Goal: Task Accomplishment & Management: Use online tool/utility

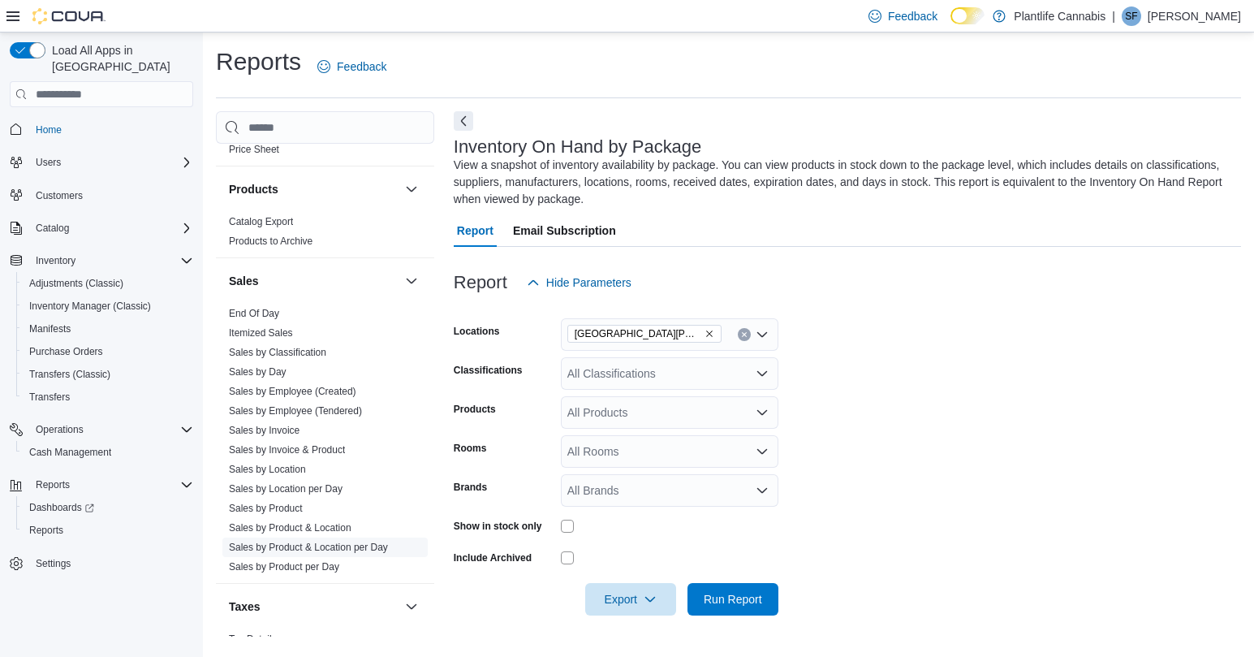
scroll to position [858, 0]
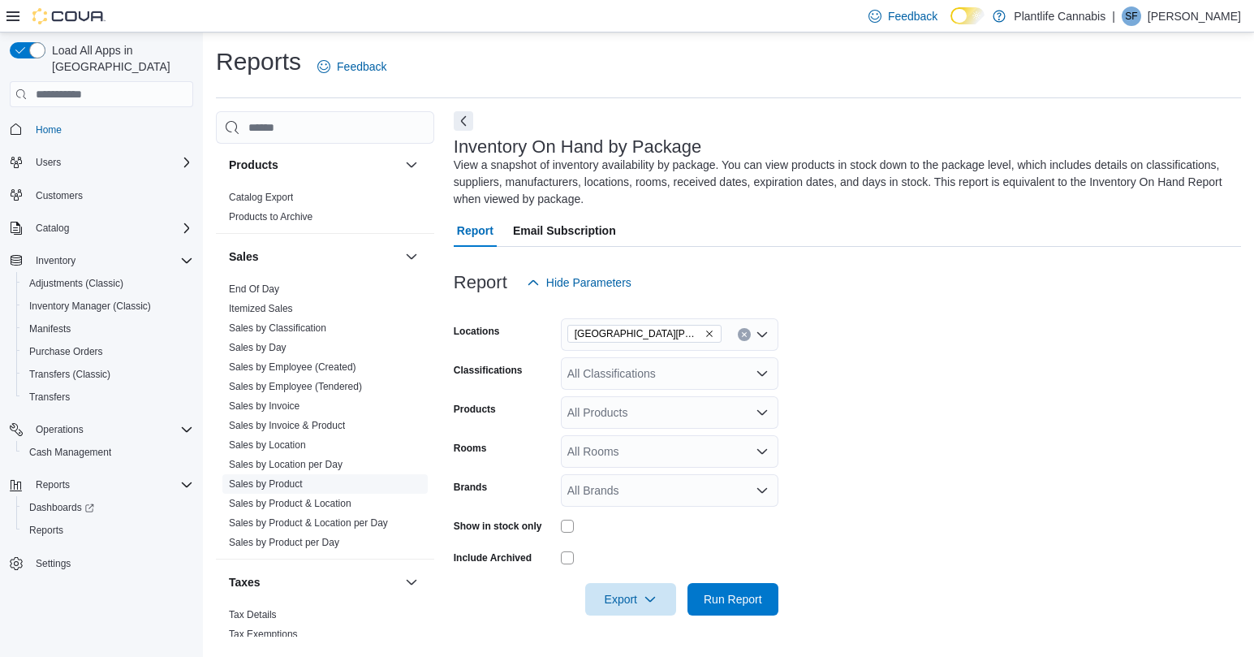
click at [290, 486] on link "Sales by Product" at bounding box center [266, 483] width 74 height 11
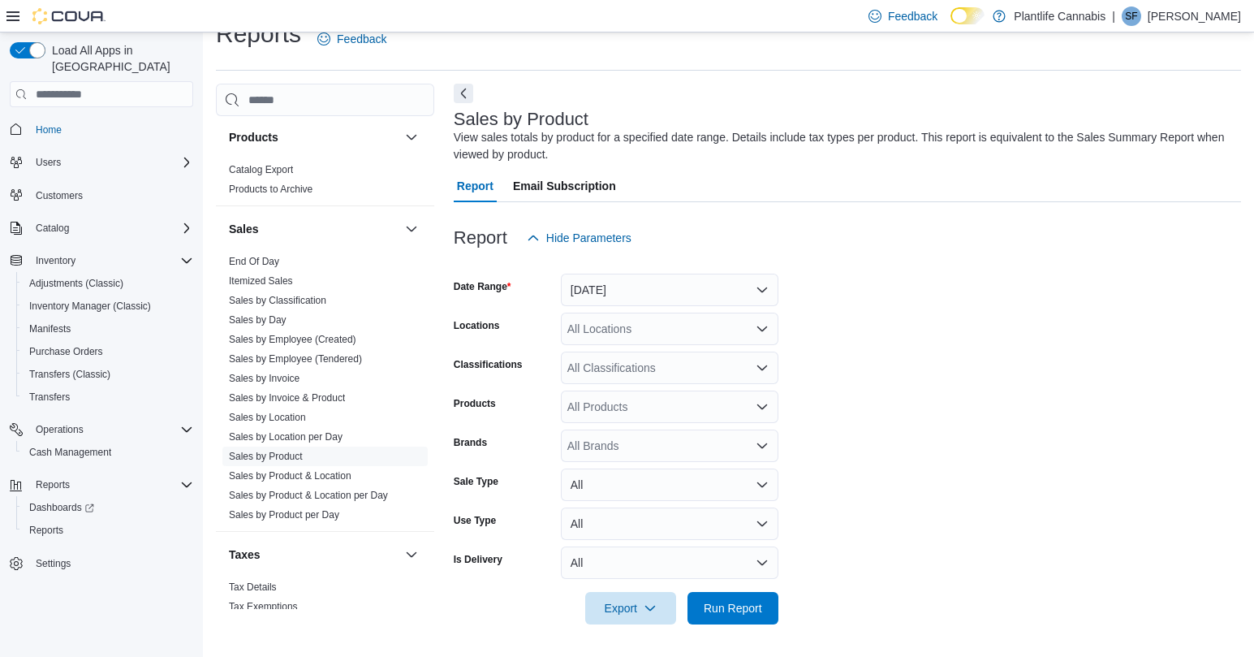
scroll to position [28, 0]
drag, startPoint x: 618, startPoint y: 286, endPoint x: 615, endPoint y: 298, distance: 12.4
click at [618, 286] on button "[DATE]" at bounding box center [669, 289] width 217 height 32
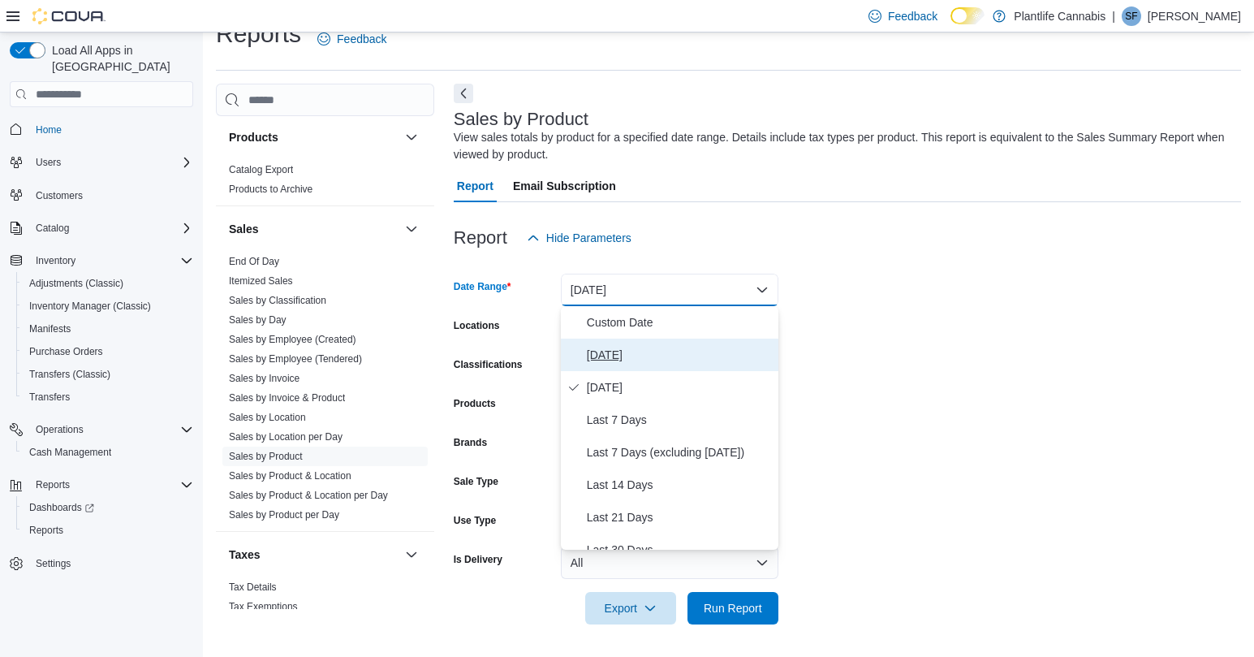
click at [609, 356] on span "[DATE]" at bounding box center [679, 354] width 185 height 19
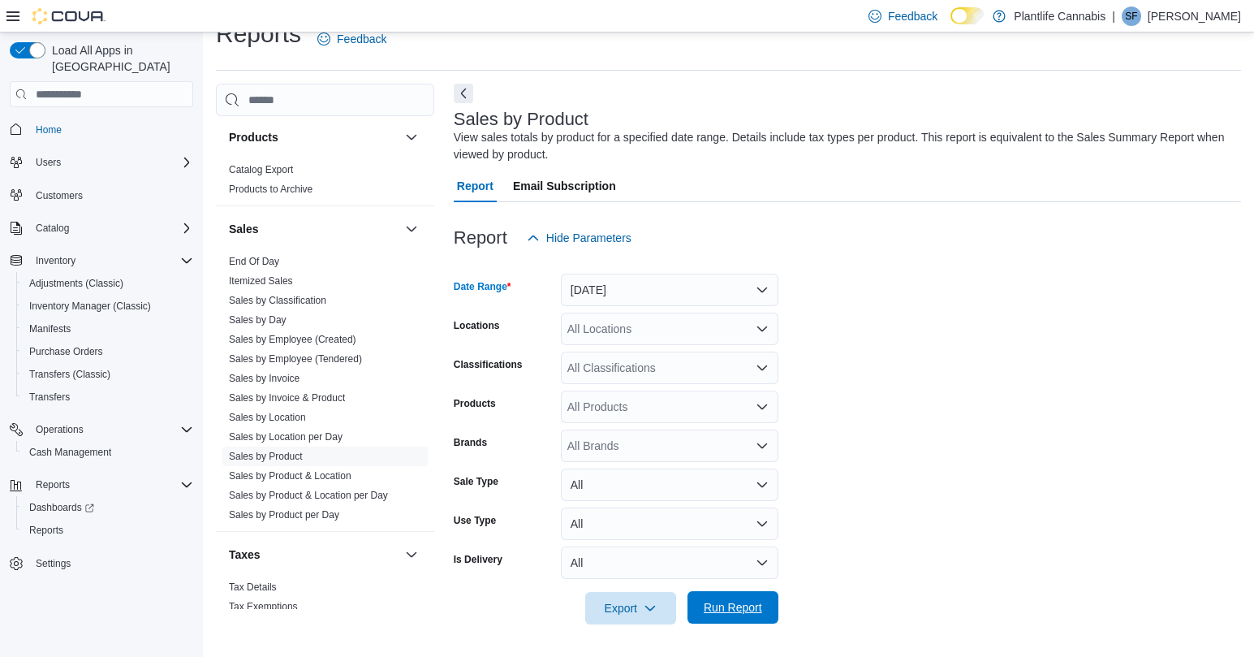
click at [730, 621] on span "Run Report" at bounding box center [732, 607] width 71 height 32
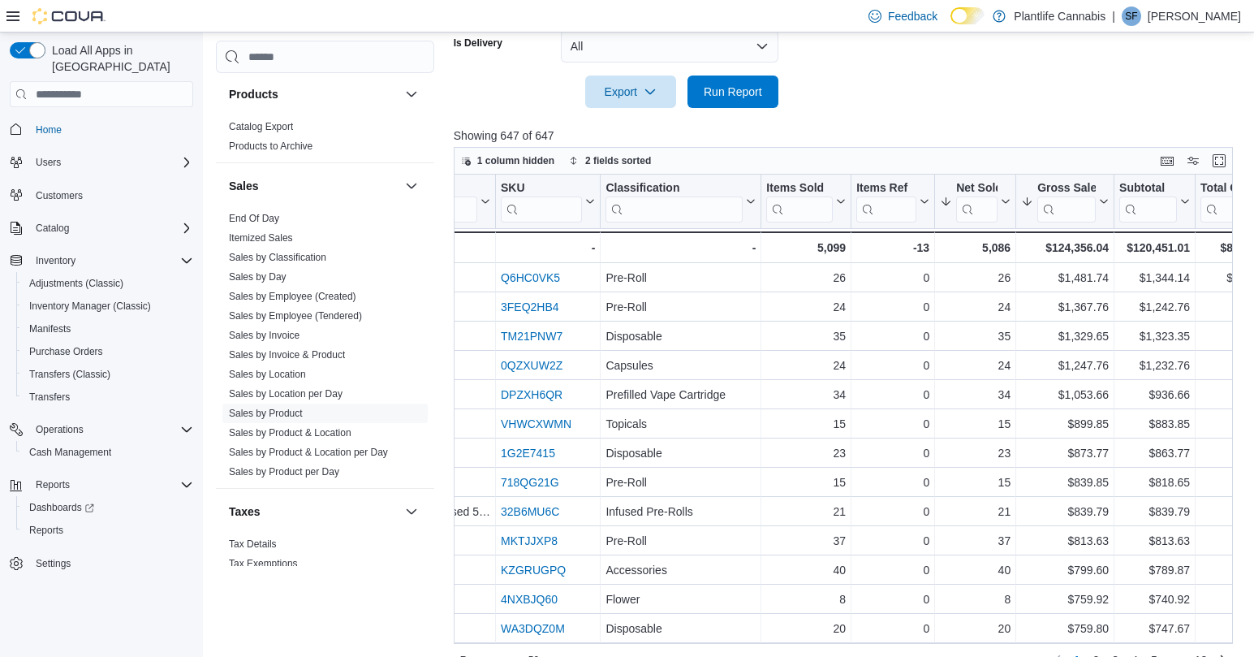
scroll to position [0, 285]
click at [753, 92] on span "Run Report" at bounding box center [733, 91] width 58 height 16
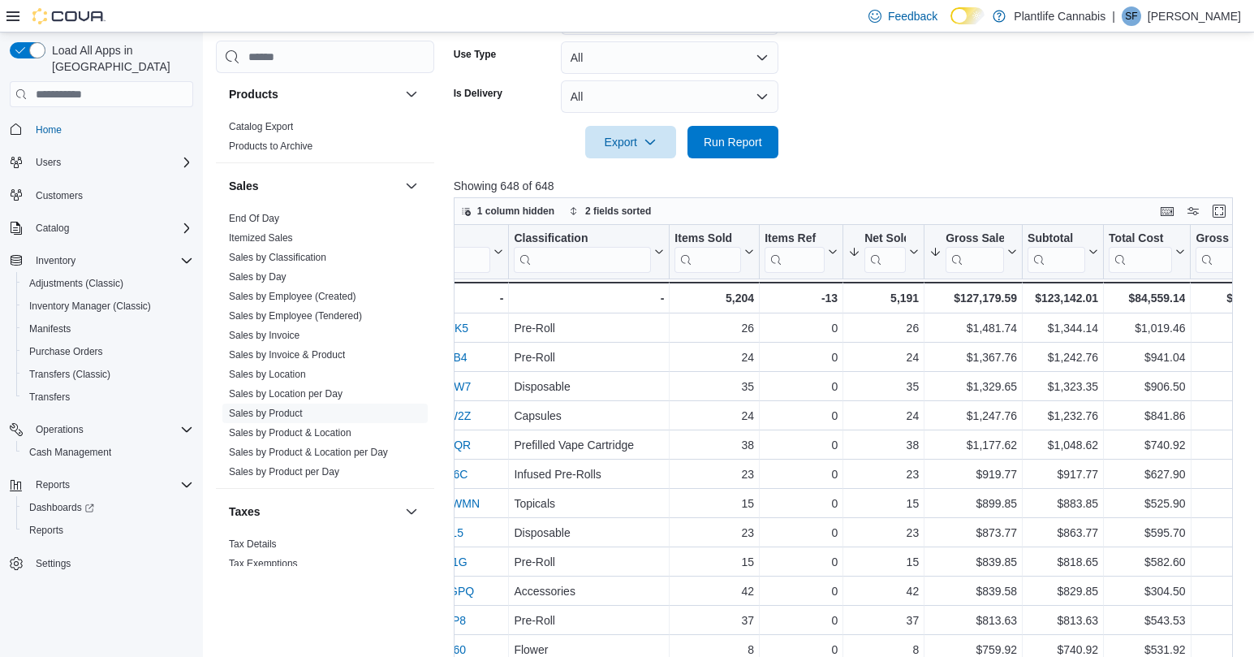
scroll to position [0, 377]
